Goal: Task Accomplishment & Management: Complete application form

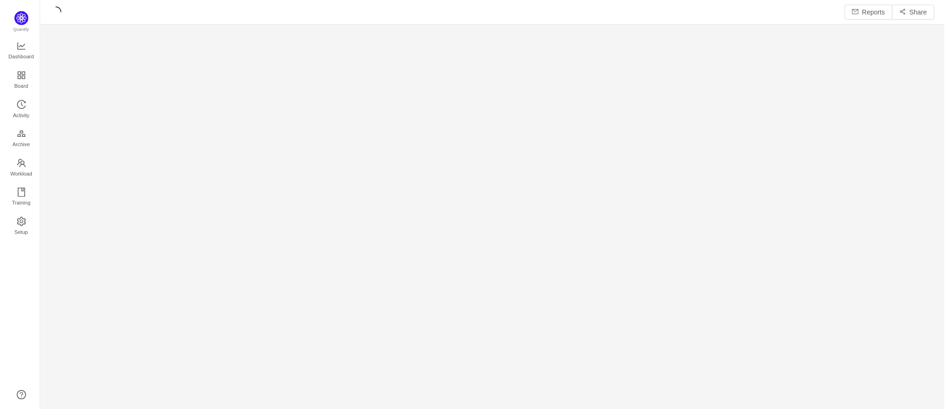
scroll to position [395, 888]
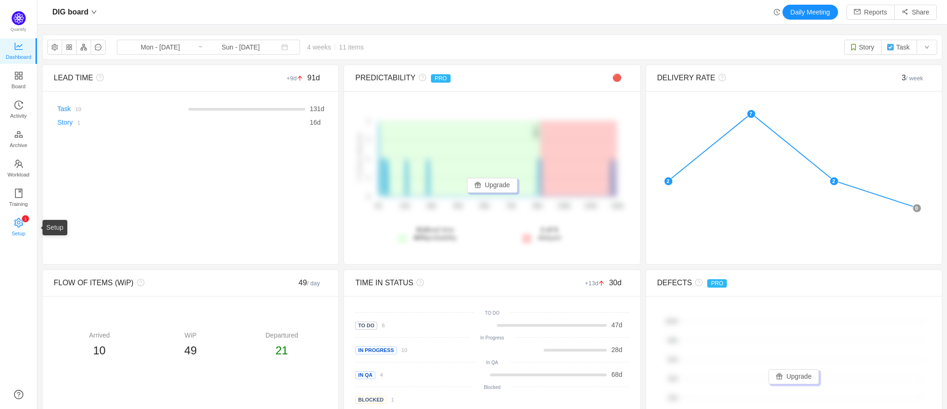
click at [23, 222] on link "0 1 2 3 4 5 6 7 8 9 0 1 2 3 4 5 6 7 8 9 0 1 2 3 4 5 6 7 8 9 Setup" at bounding box center [18, 228] width 9 height 19
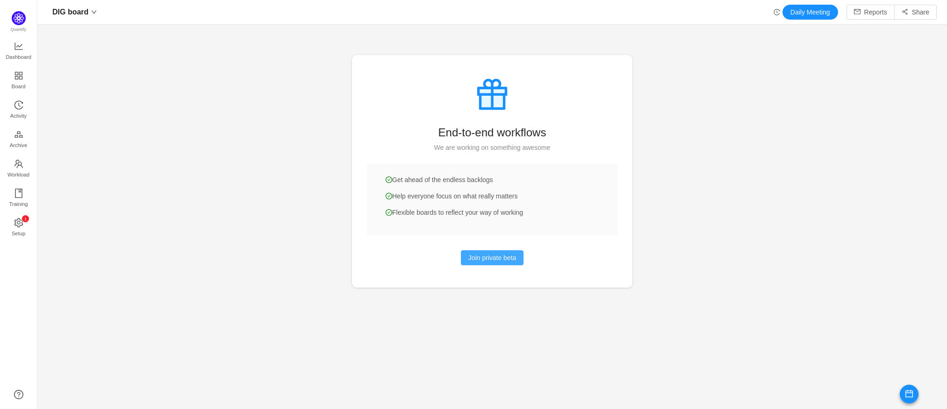
click at [494, 257] on button "Join private beta" at bounding box center [492, 257] width 63 height 15
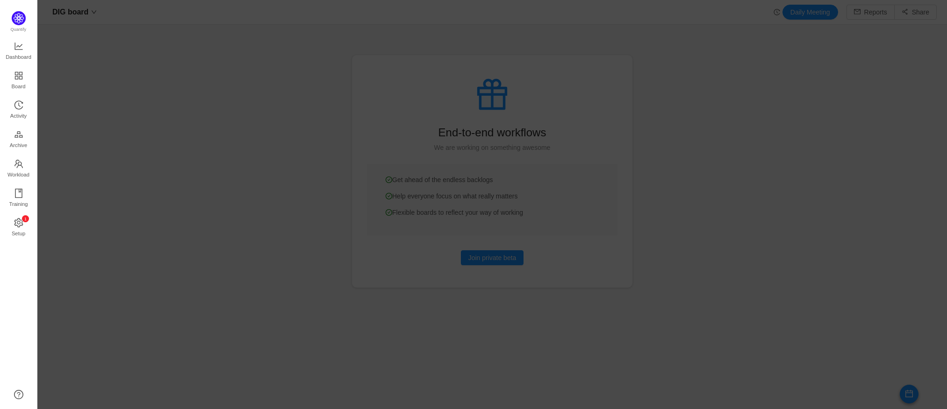
click at [208, 62] on div at bounding box center [491, 204] width 909 height 409
